Goal: Information Seeking & Learning: Learn about a topic

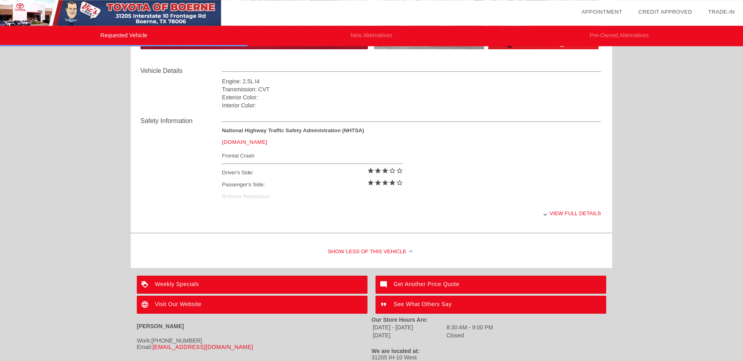
scroll to position [303, 0]
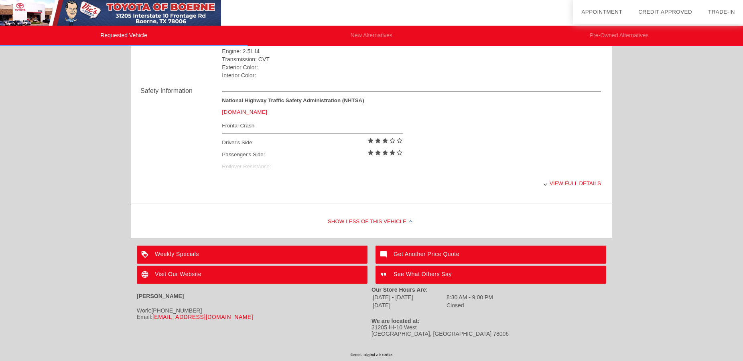
click at [547, 184] on div "View full details" at bounding box center [411, 184] width 379 height 20
click at [548, 178] on div "View less details" at bounding box center [411, 184] width 379 height 20
click at [545, 182] on div at bounding box center [544, 183] width 3 height 3
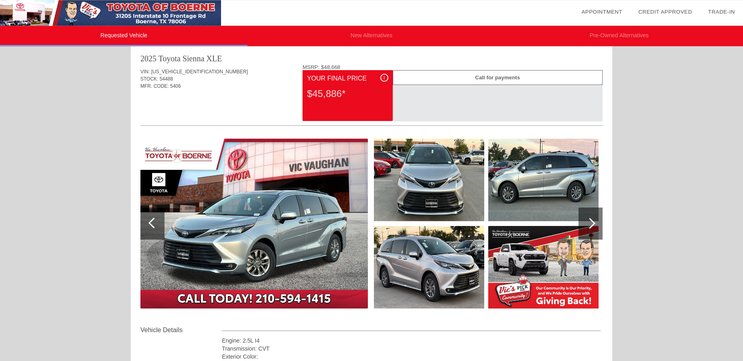
scroll to position [0, 0]
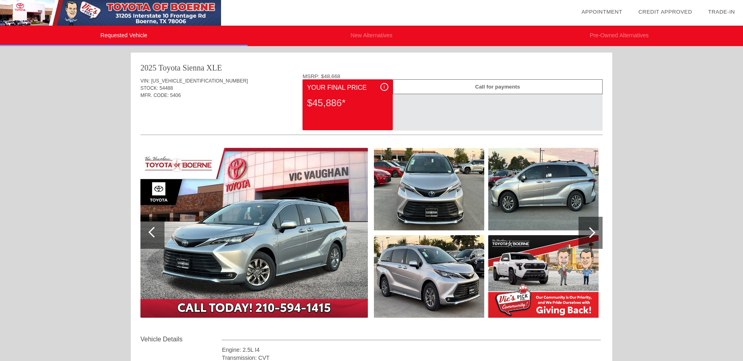
click at [150, 76] on div "VIN: [US_VEHICLE_IDENTIFICATION_NUMBER] STOCK: 54488 MFR. CODE: 5406" at bounding box center [371, 92] width 462 height 38
click at [287, 239] on img at bounding box center [253, 233] width 227 height 170
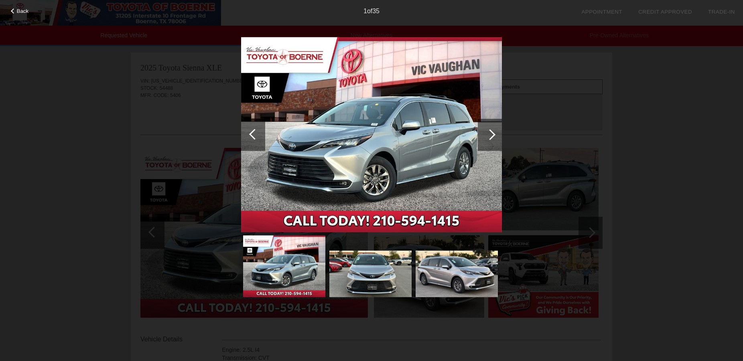
click at [481, 127] on div at bounding box center [490, 135] width 24 height 32
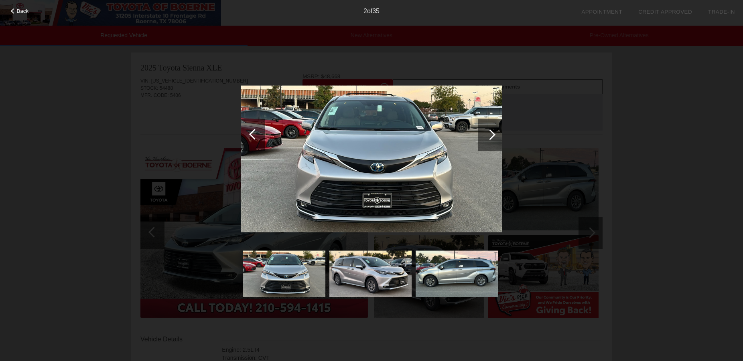
click at [482, 131] on div at bounding box center [490, 135] width 24 height 32
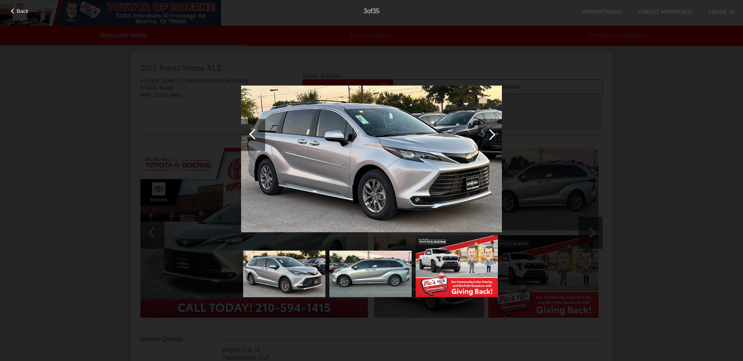
click at [482, 131] on div at bounding box center [490, 135] width 24 height 32
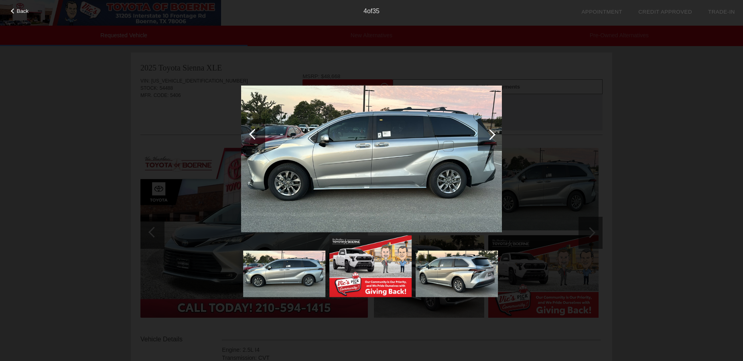
click at [482, 131] on div at bounding box center [490, 135] width 24 height 32
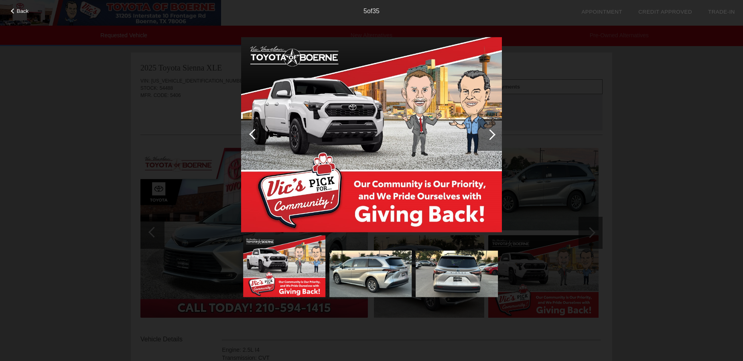
click at [482, 131] on div at bounding box center [490, 135] width 24 height 32
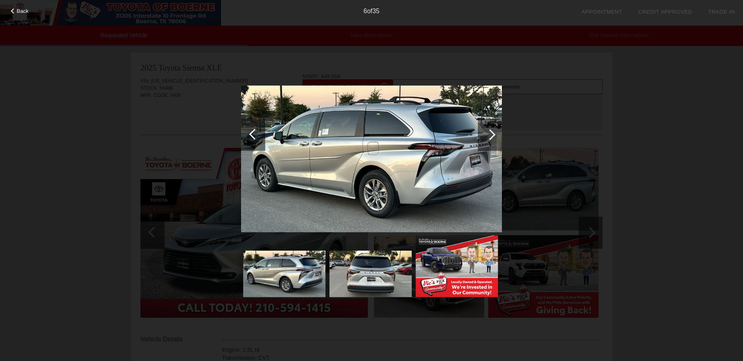
click at [482, 131] on div at bounding box center [490, 135] width 24 height 32
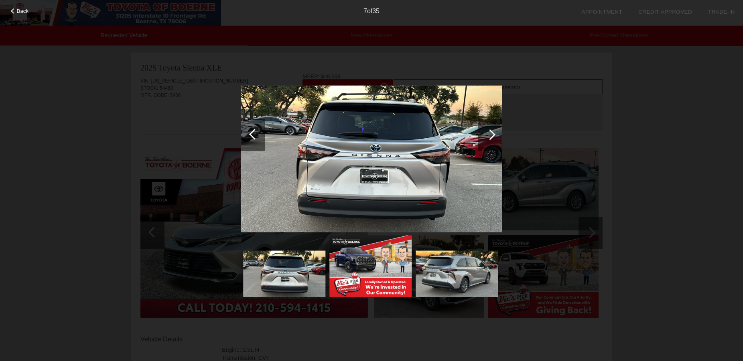
click at [482, 131] on div at bounding box center [490, 135] width 24 height 32
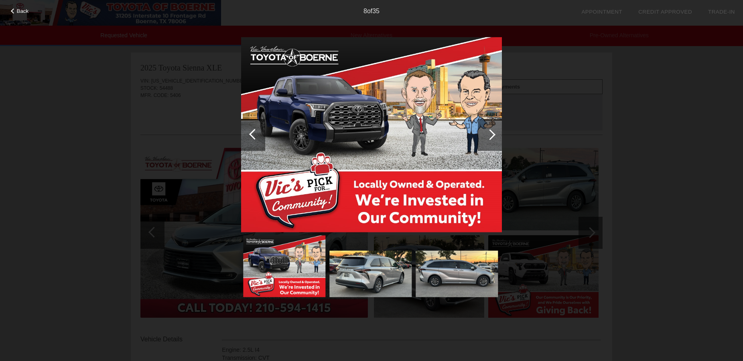
click at [631, 108] on div "Back 8 of 35" at bounding box center [371, 180] width 743 height 361
click at [492, 136] on div at bounding box center [489, 134] width 11 height 11
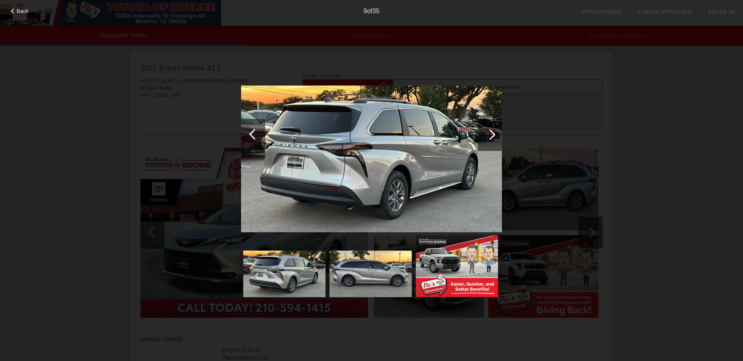
click at [492, 136] on div at bounding box center [489, 134] width 11 height 11
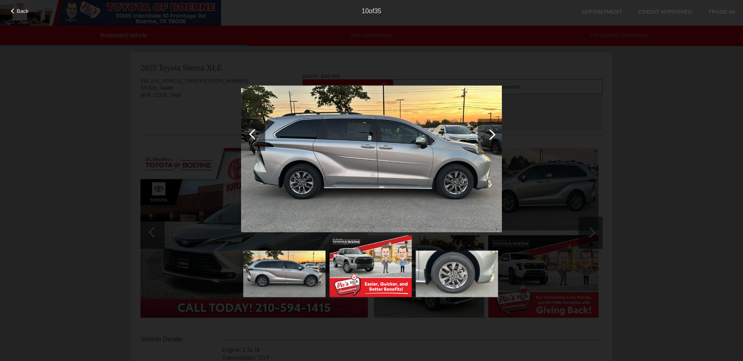
click at [492, 136] on div at bounding box center [489, 134] width 11 height 11
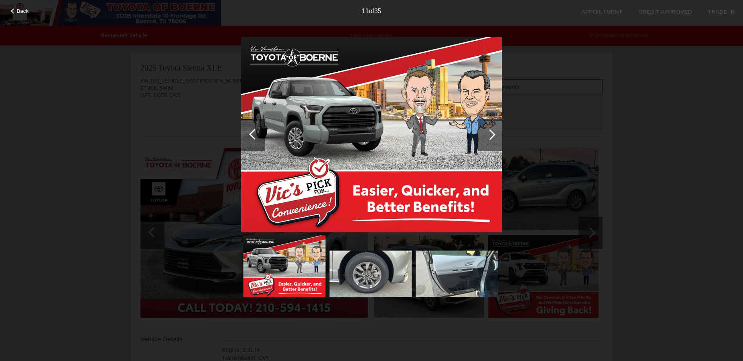
click at [492, 136] on div at bounding box center [489, 134] width 11 height 11
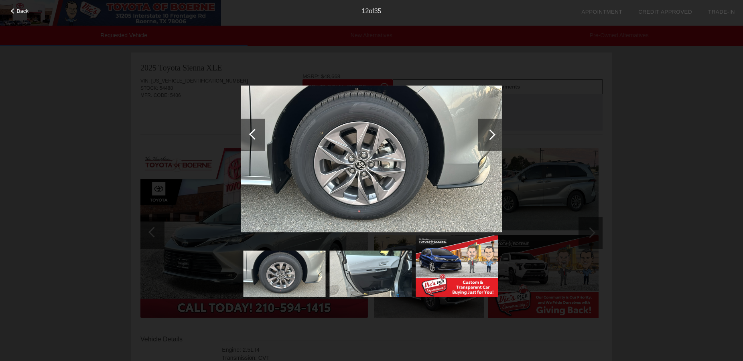
click at [492, 136] on div at bounding box center [489, 134] width 11 height 11
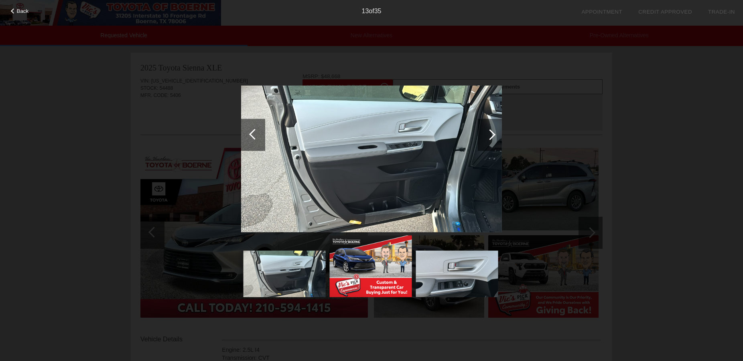
click at [492, 136] on div at bounding box center [489, 134] width 11 height 11
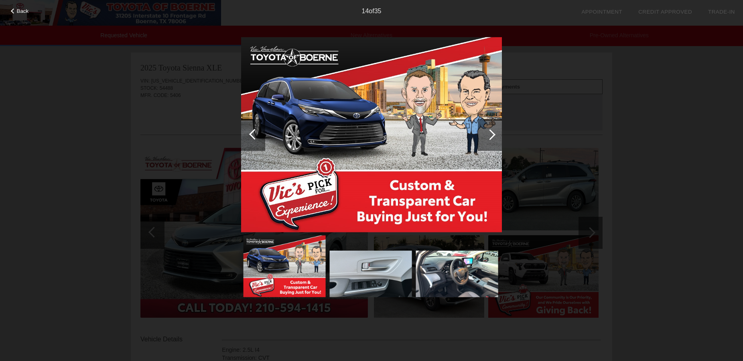
click at [492, 136] on div at bounding box center [489, 134] width 11 height 11
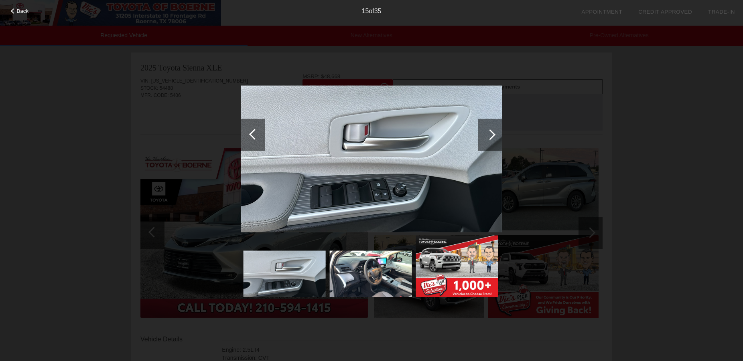
click at [492, 136] on div at bounding box center [489, 134] width 11 height 11
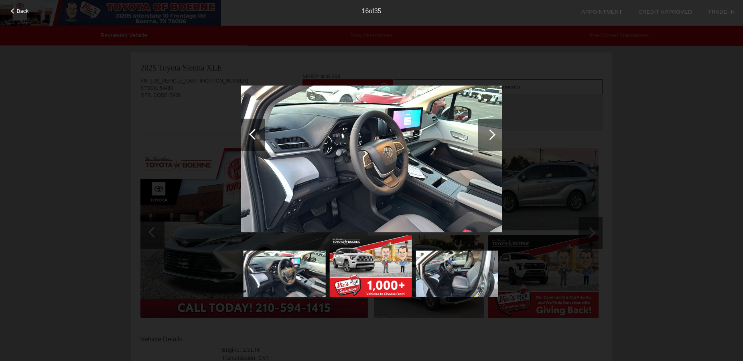
click at [492, 136] on div at bounding box center [489, 134] width 11 height 11
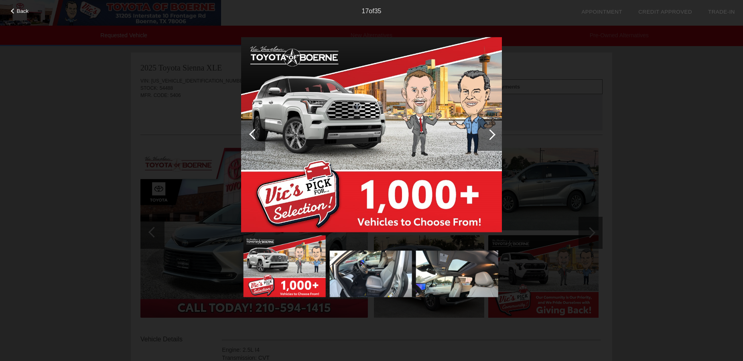
click at [492, 136] on div at bounding box center [489, 134] width 11 height 11
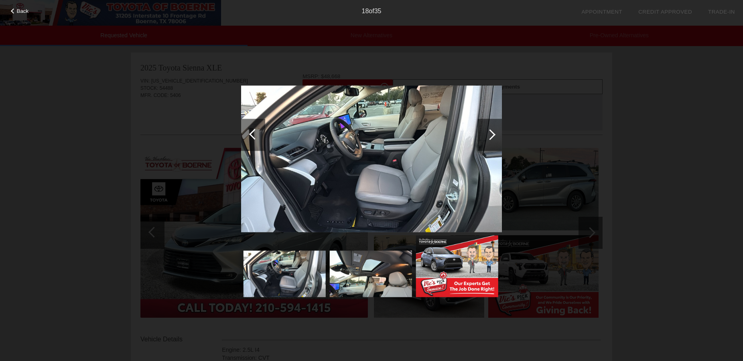
click at [492, 136] on div at bounding box center [489, 134] width 11 height 11
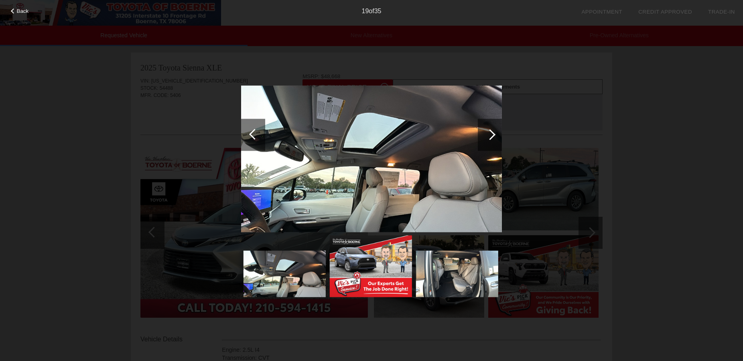
click at [492, 136] on div at bounding box center [489, 134] width 11 height 11
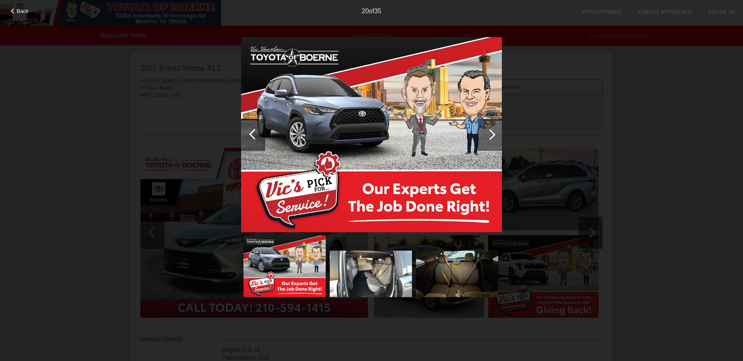
click at [492, 136] on div at bounding box center [489, 134] width 11 height 11
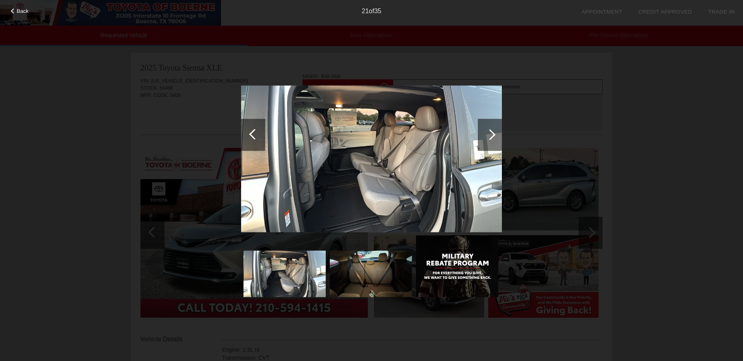
click at [492, 136] on div at bounding box center [489, 134] width 11 height 11
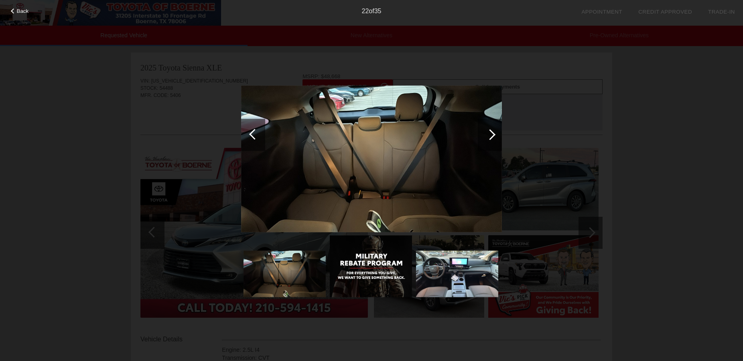
click at [492, 136] on div at bounding box center [489, 134] width 11 height 11
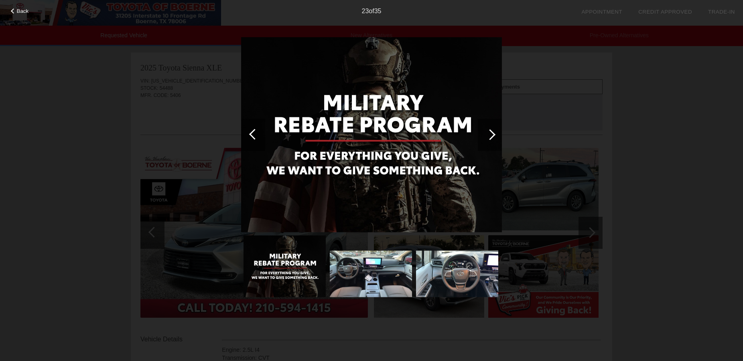
click at [492, 136] on div at bounding box center [489, 134] width 11 height 11
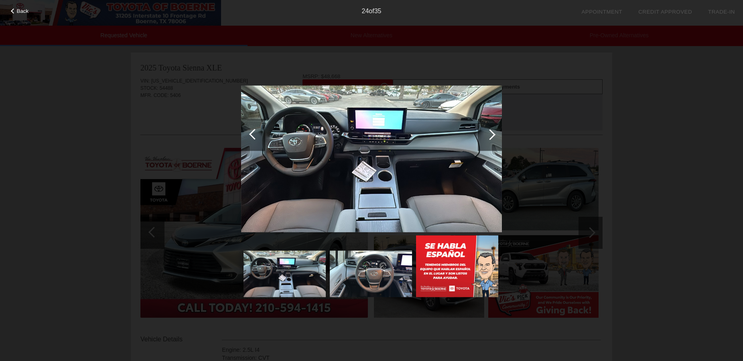
click at [492, 136] on div at bounding box center [489, 134] width 11 height 11
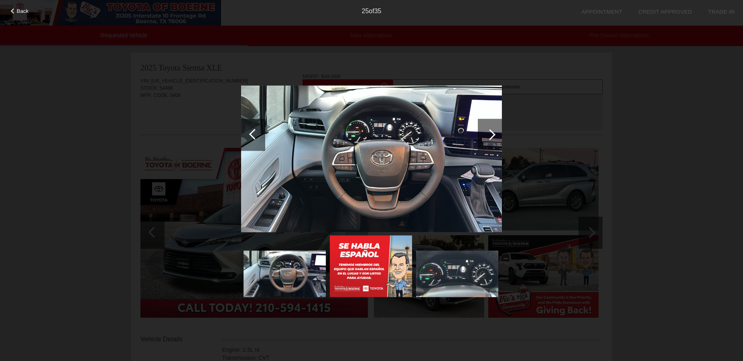
click at [492, 136] on div at bounding box center [489, 134] width 11 height 11
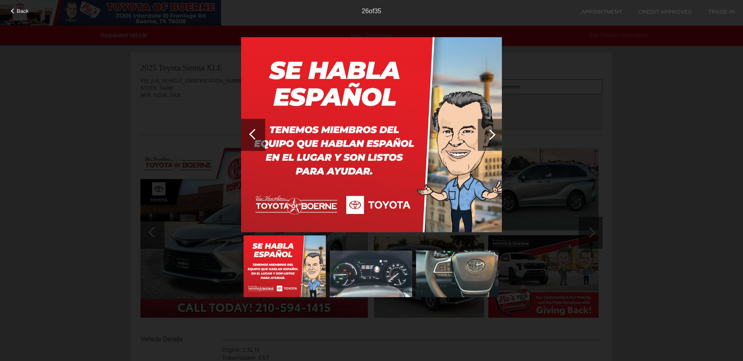
click at [492, 136] on div at bounding box center [489, 134] width 11 height 11
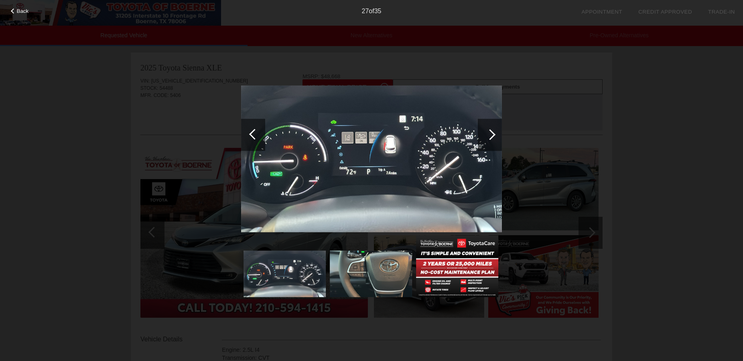
click at [492, 136] on div at bounding box center [489, 134] width 11 height 11
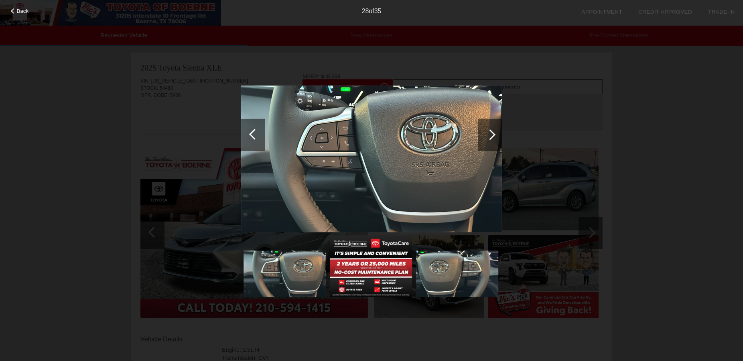
click at [492, 136] on div at bounding box center [489, 134] width 11 height 11
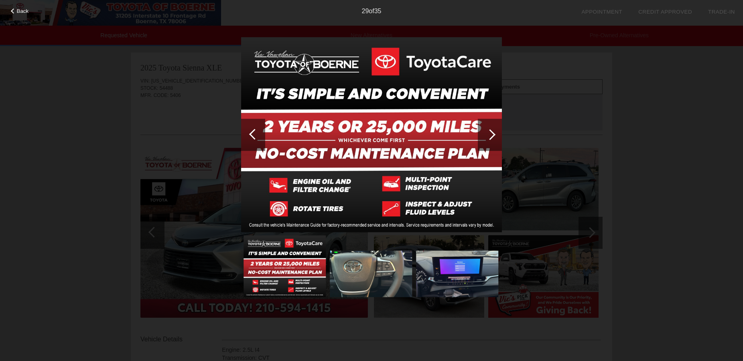
click at [492, 136] on div at bounding box center [489, 134] width 11 height 11
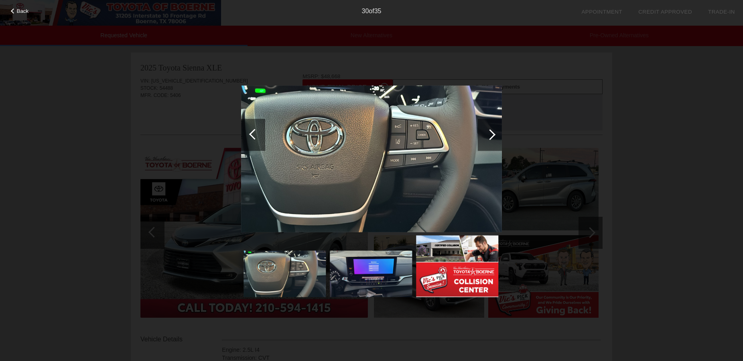
click at [250, 138] on div at bounding box center [253, 135] width 24 height 32
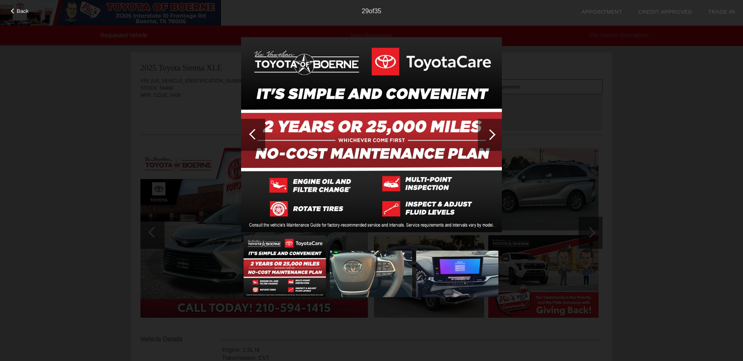
click at [495, 136] on div at bounding box center [490, 135] width 24 height 32
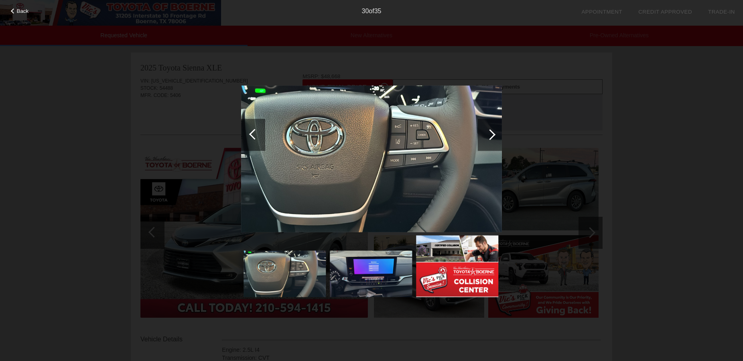
click at [492, 138] on div at bounding box center [490, 135] width 24 height 32
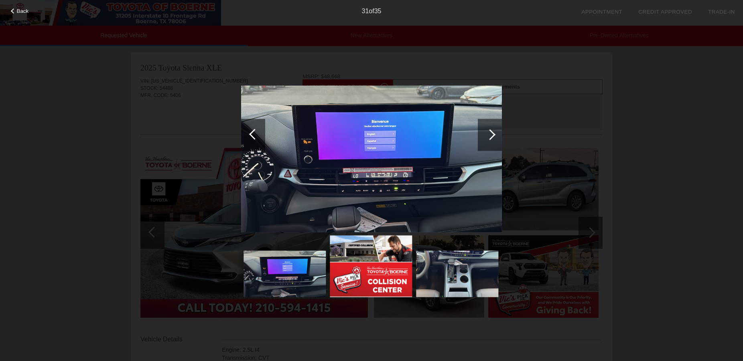
click at [488, 138] on div at bounding box center [490, 135] width 24 height 32
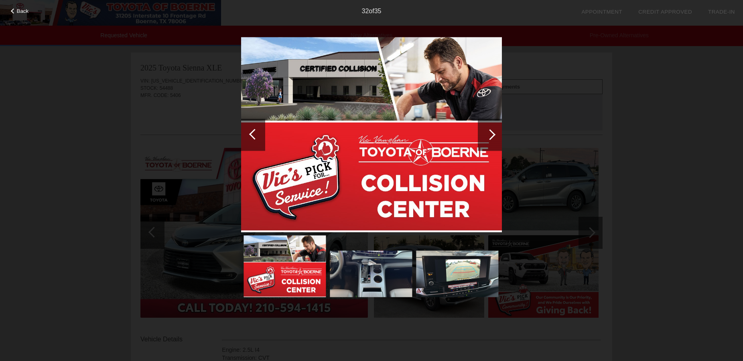
click at [488, 138] on div at bounding box center [490, 135] width 24 height 32
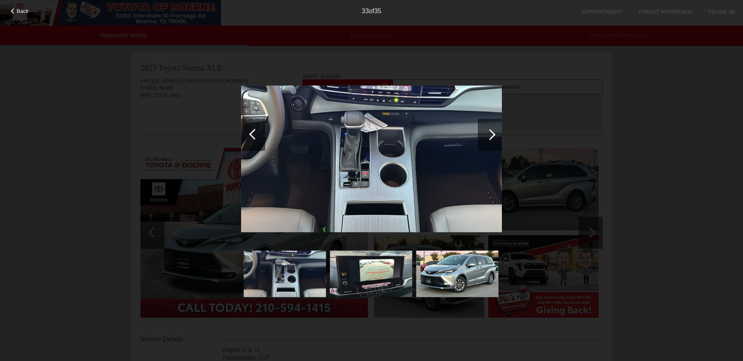
click at [488, 138] on div at bounding box center [490, 135] width 24 height 32
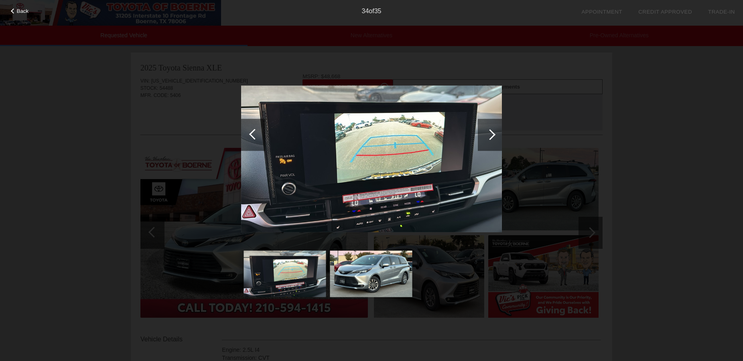
click at [488, 138] on div at bounding box center [490, 135] width 24 height 32
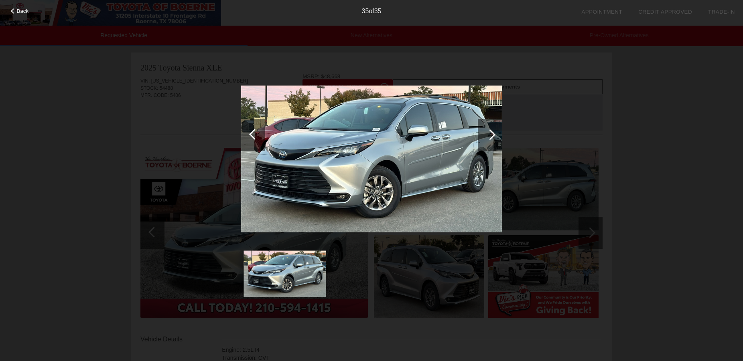
click at [488, 138] on div at bounding box center [490, 135] width 24 height 32
